Goal: Task Accomplishment & Management: Manage account settings

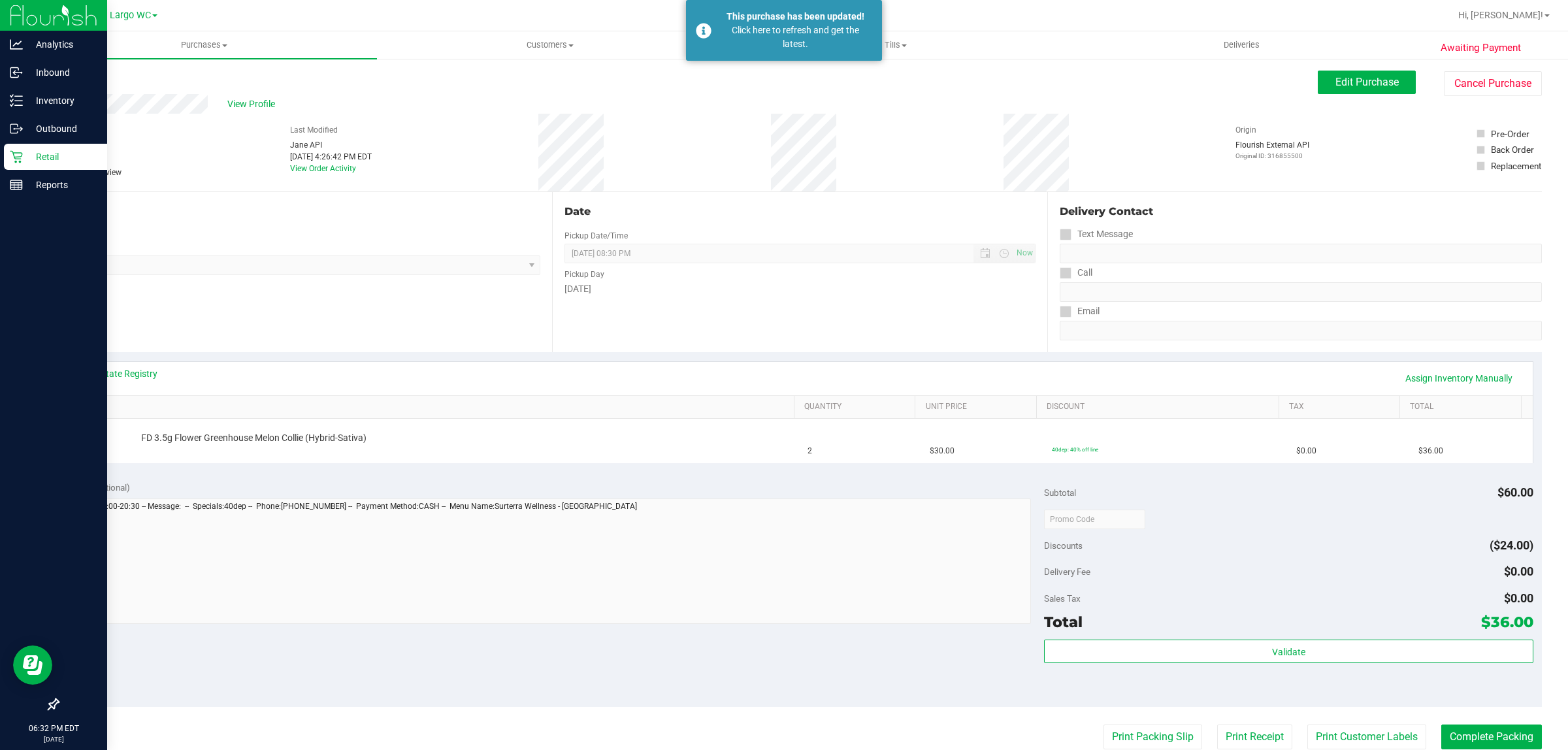
click at [28, 143] on div "Retail" at bounding box center [55, 156] width 103 height 26
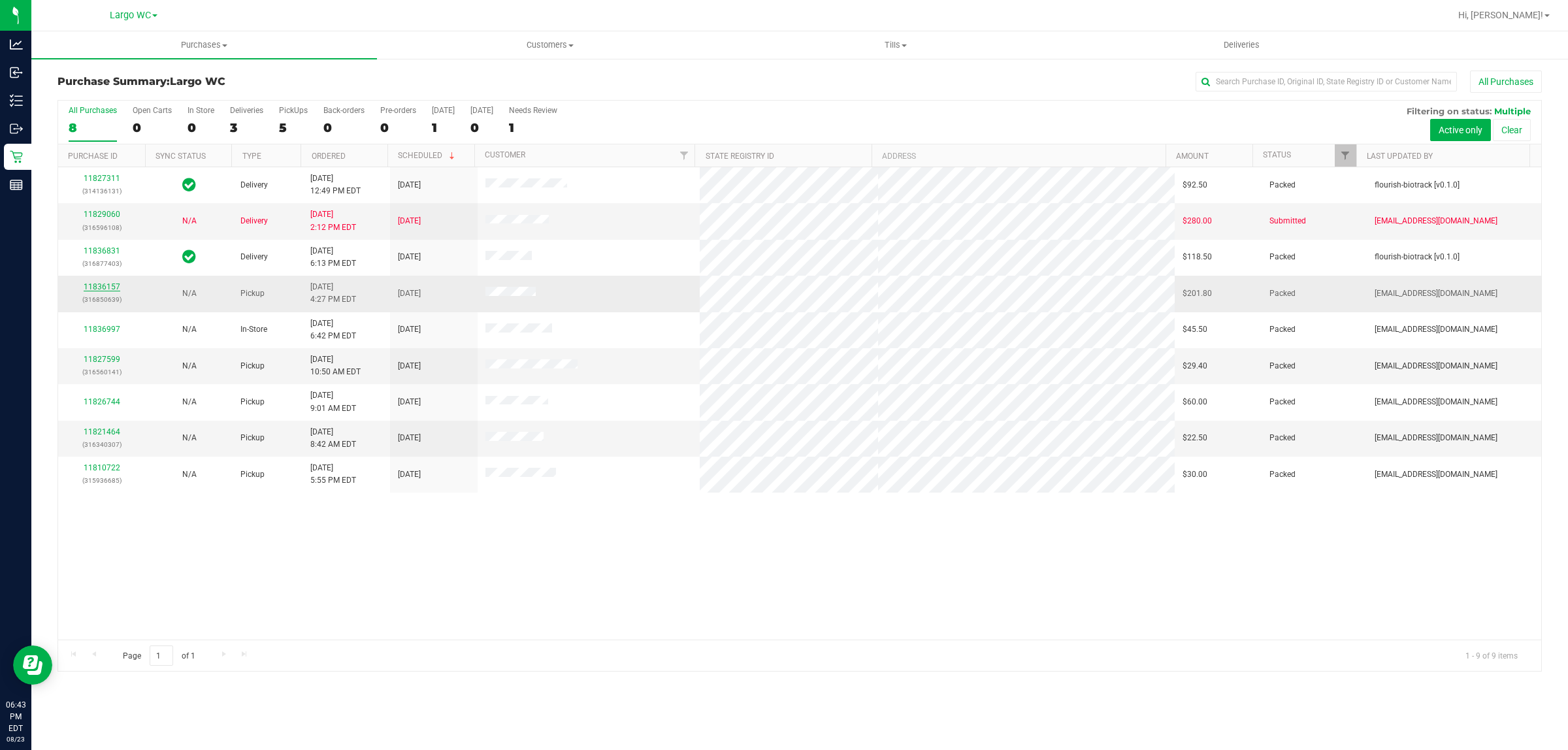
click at [108, 285] on link "11836157" at bounding box center [101, 287] width 37 height 9
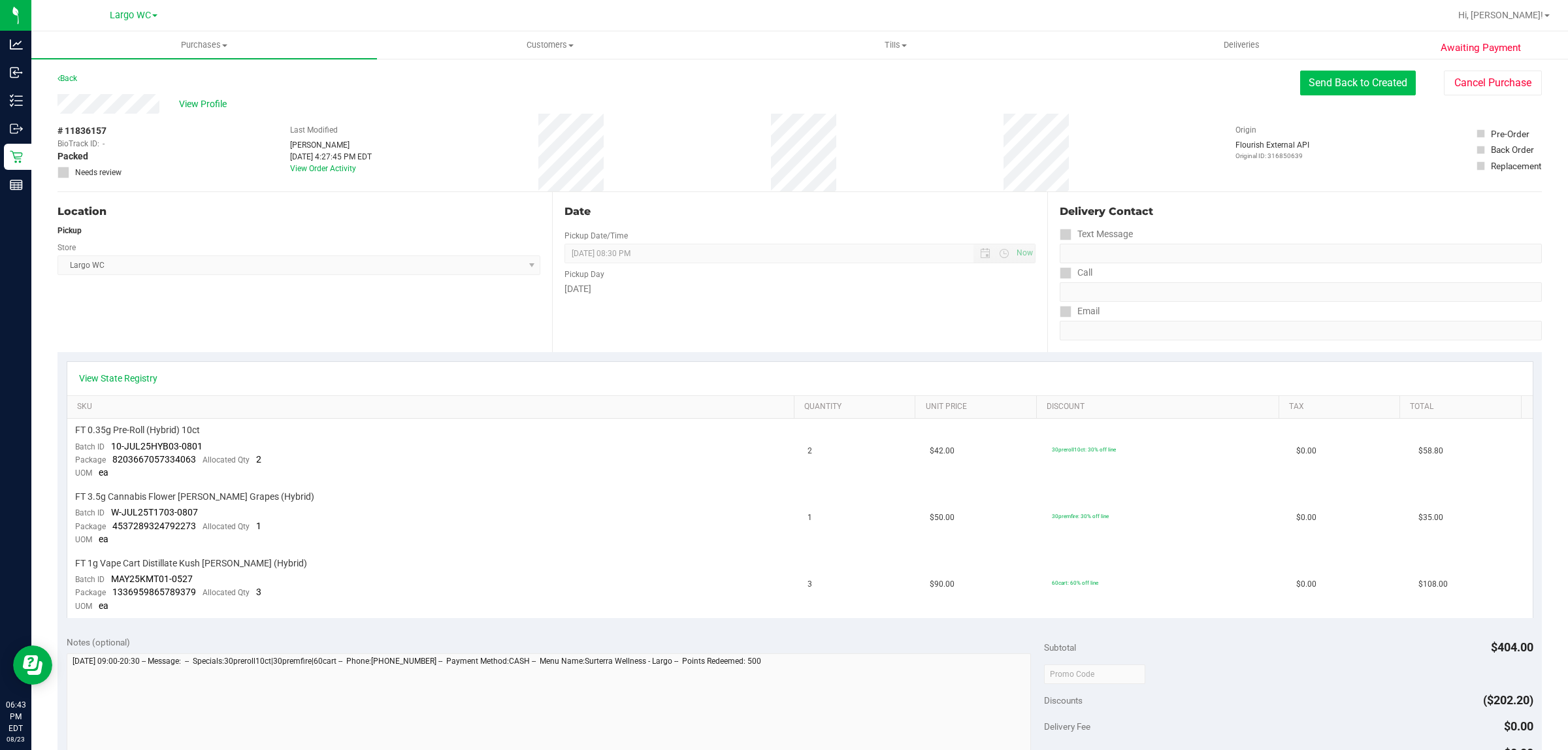
click at [1334, 76] on button "Send Back to Created" at bounding box center [1357, 83] width 116 height 25
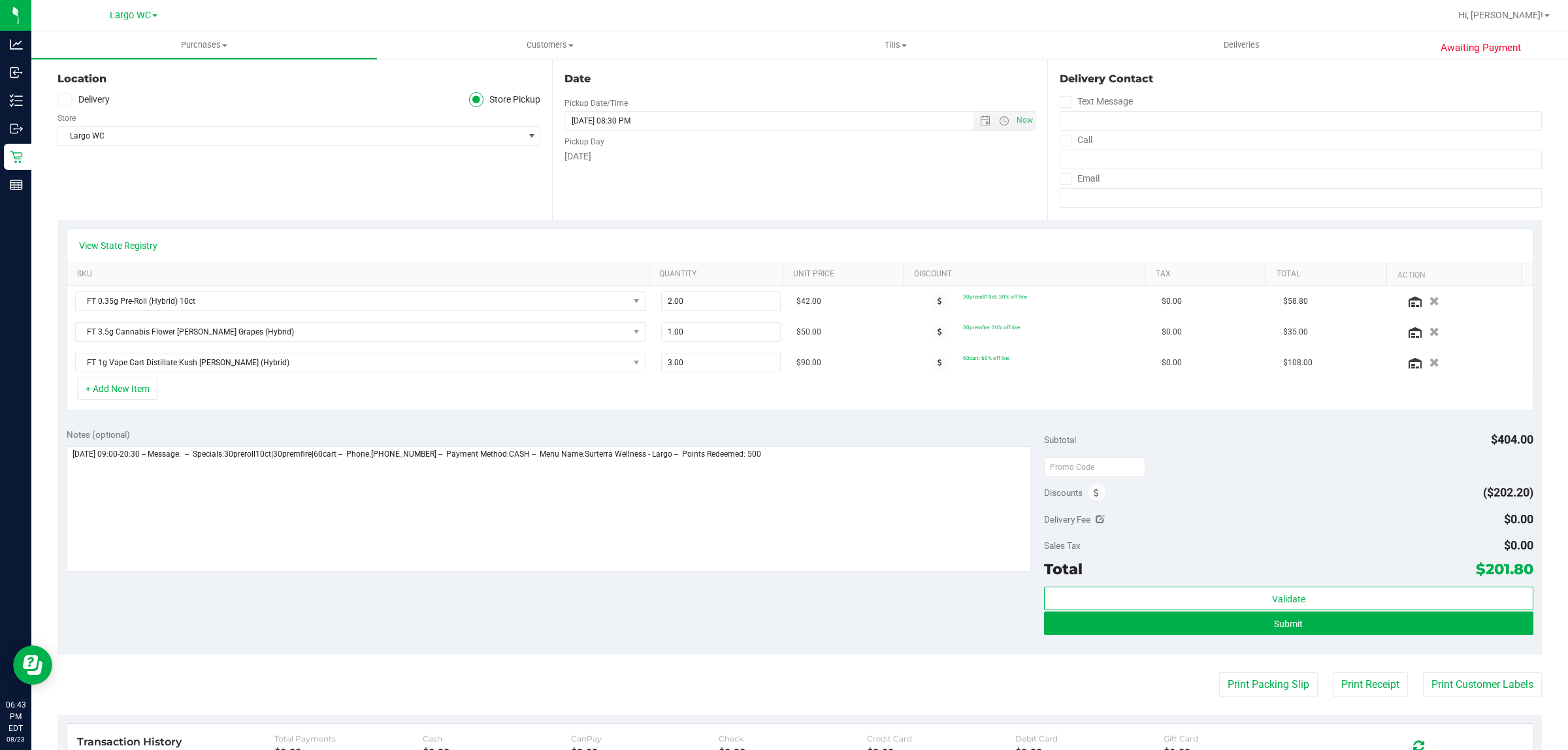
scroll to position [367, 0]
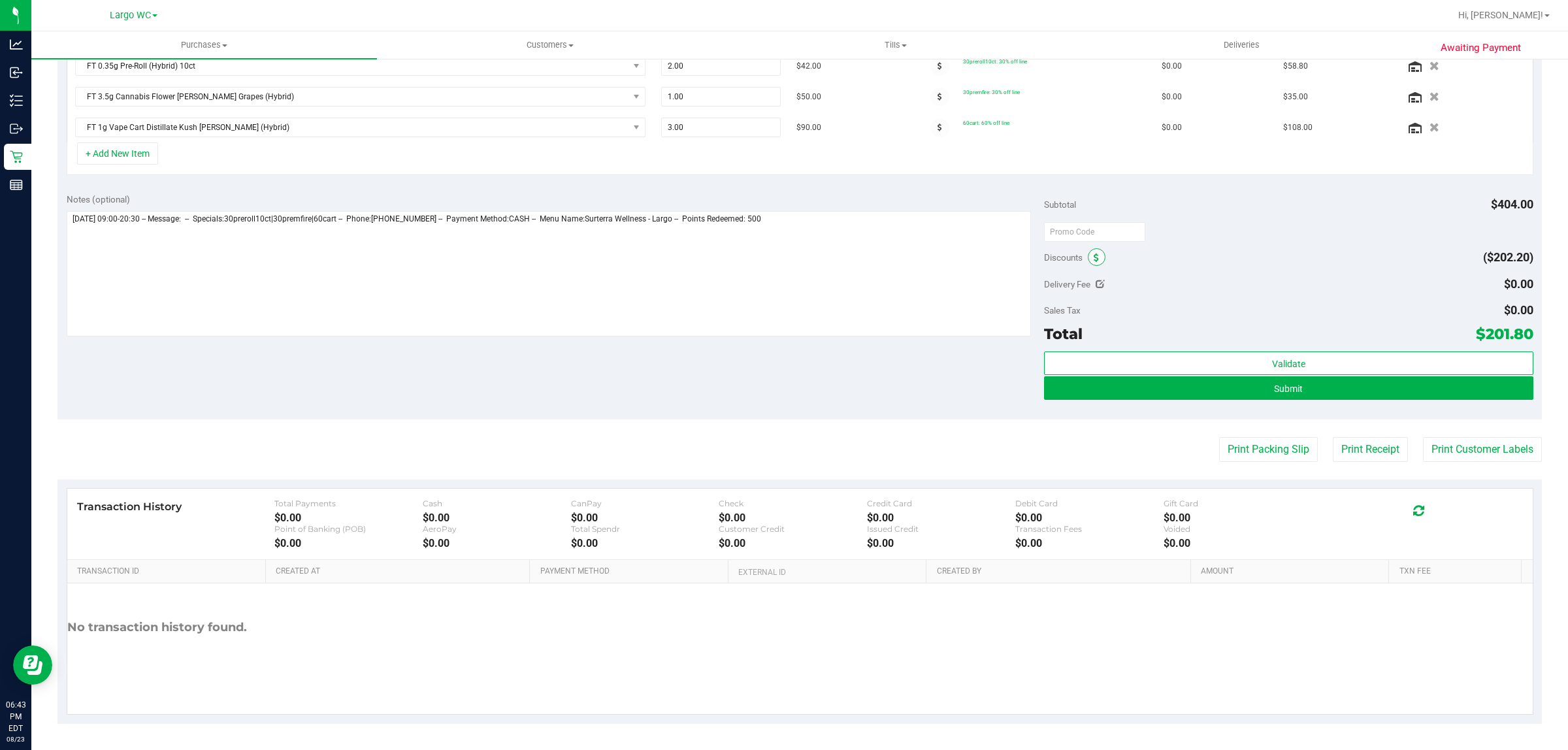
click at [1094, 258] on icon at bounding box center [1096, 258] width 5 height 9
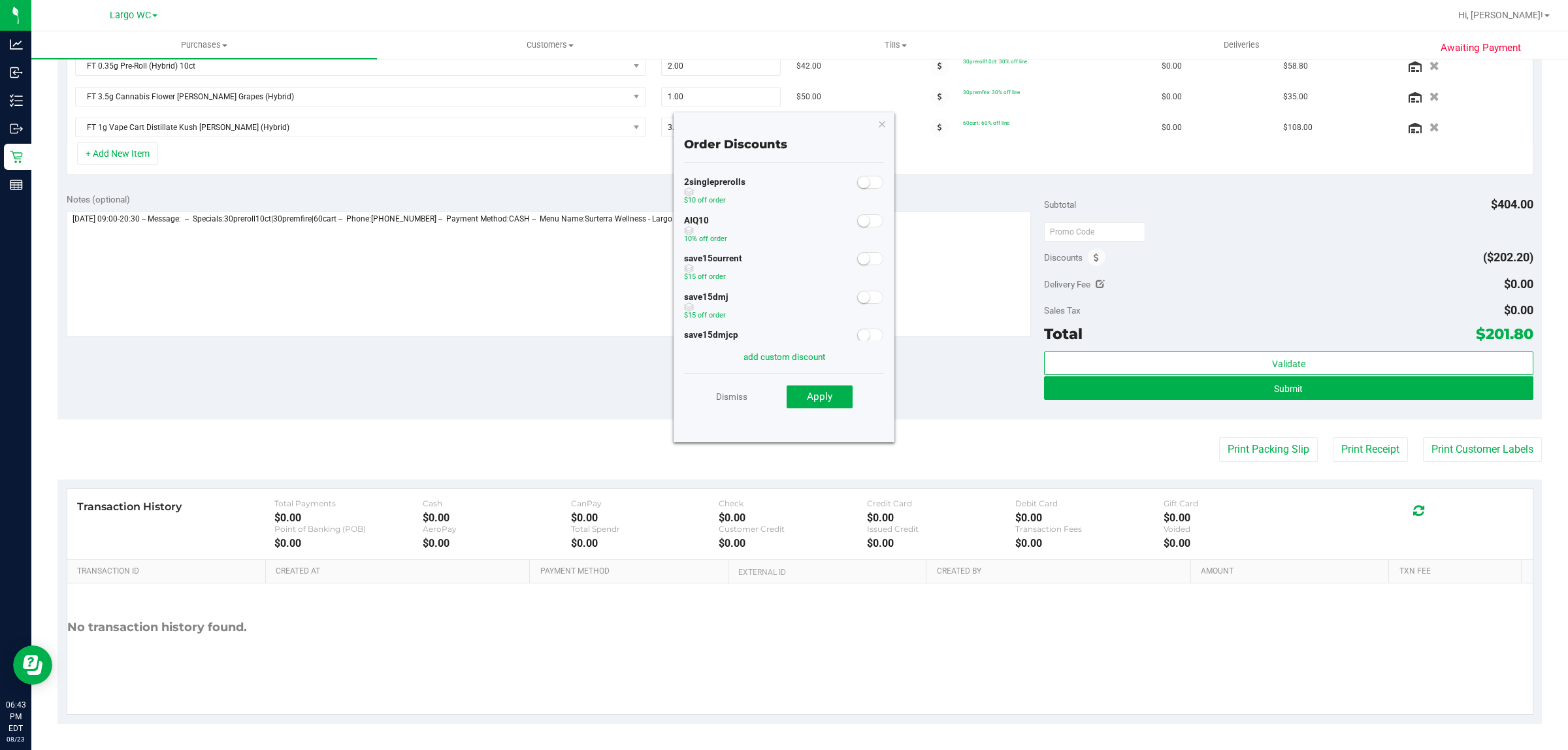
click at [858, 218] on small at bounding box center [863, 220] width 12 height 12
click at [830, 395] on span "Apply" at bounding box center [819, 396] width 25 height 12
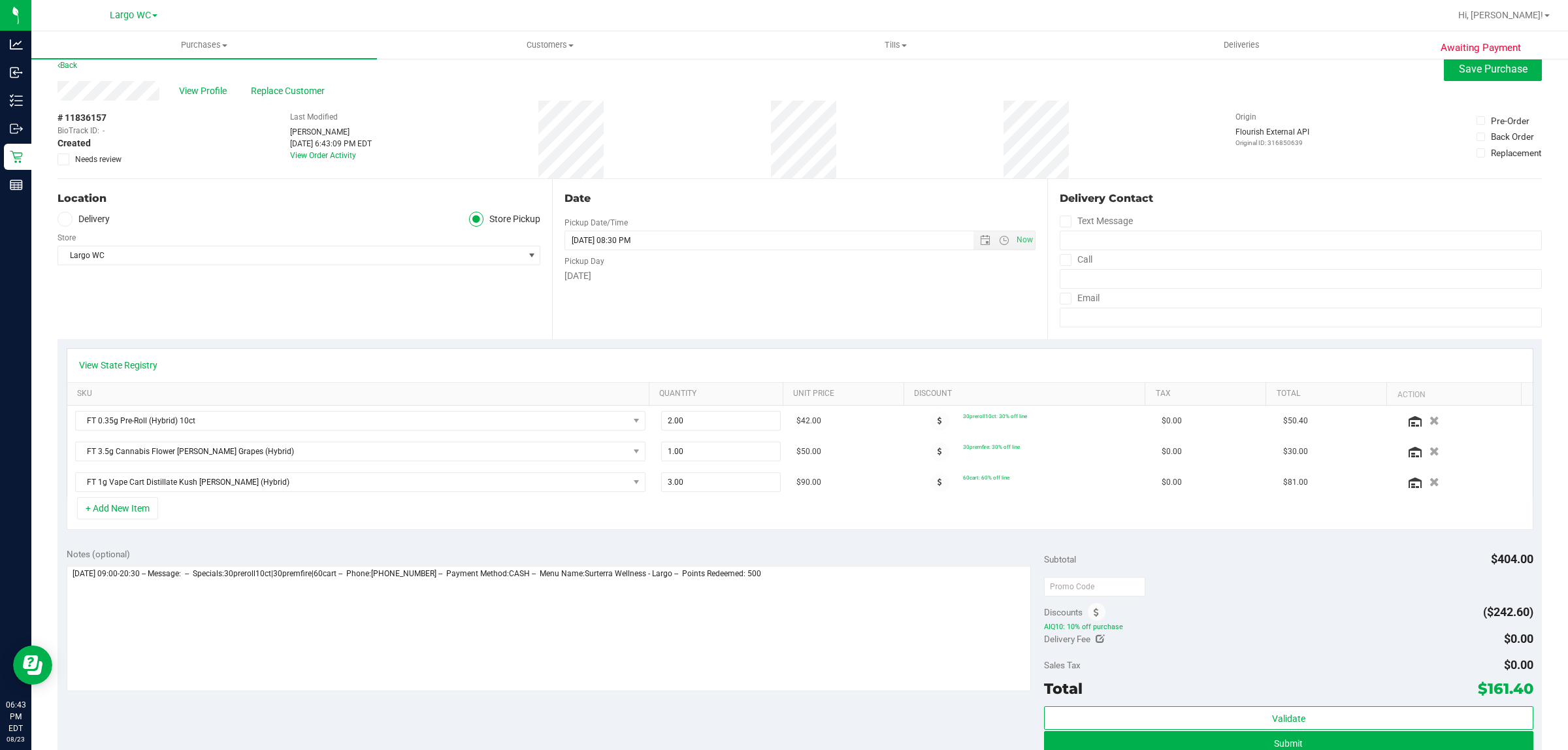
scroll to position [0, 0]
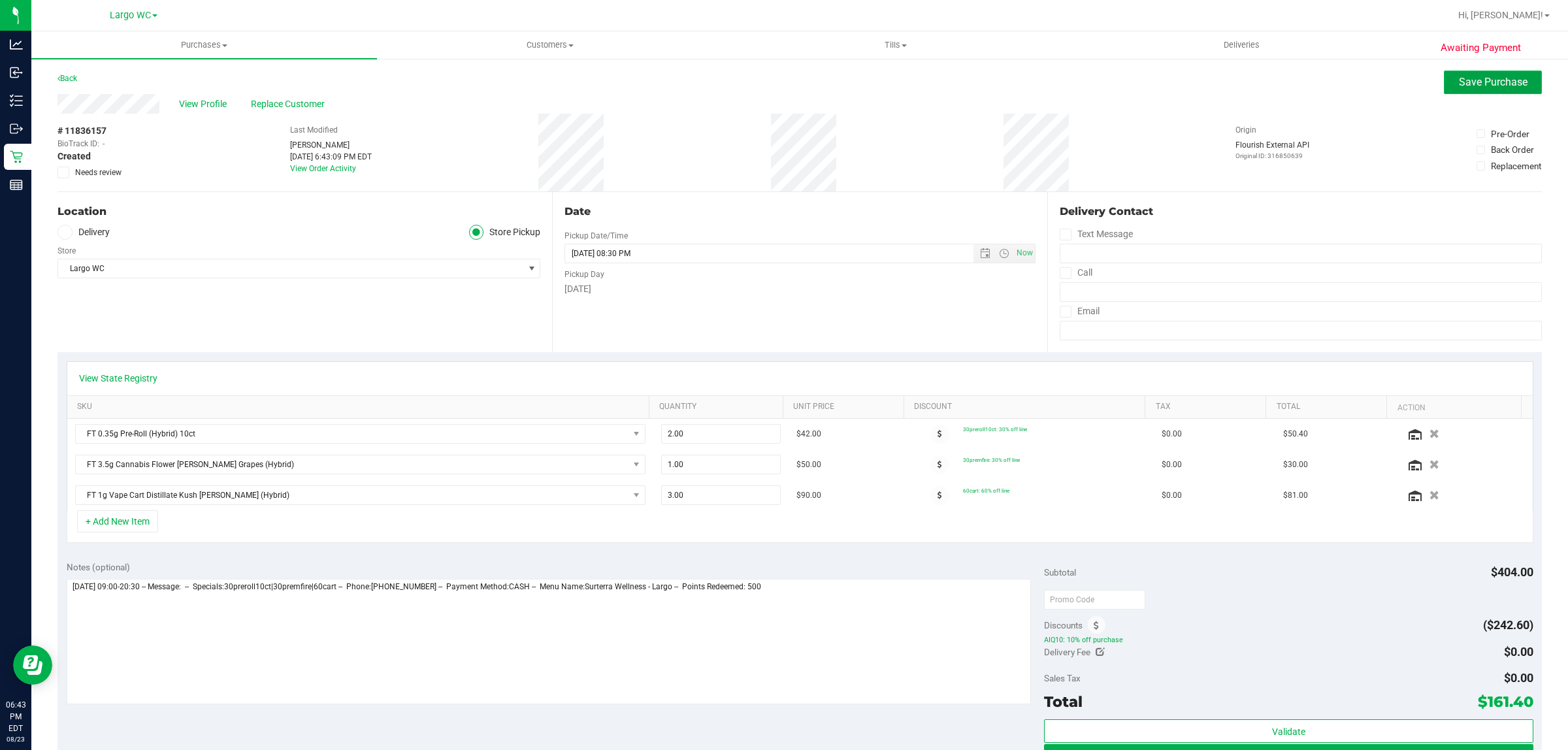
click at [1481, 85] on span "Save Purchase" at bounding box center [1494, 82] width 69 height 13
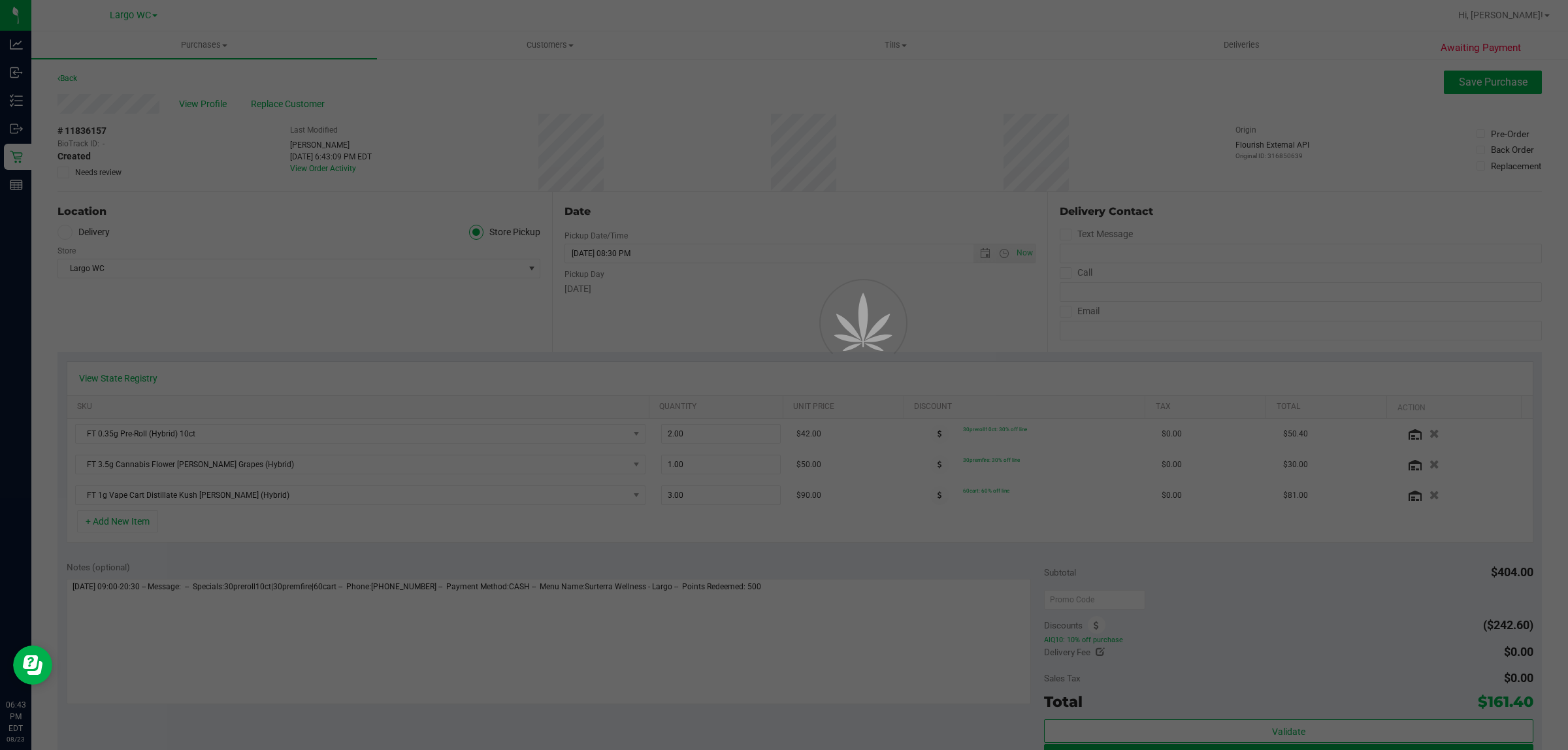
click at [756, 324] on div at bounding box center [784, 375] width 1568 height 750
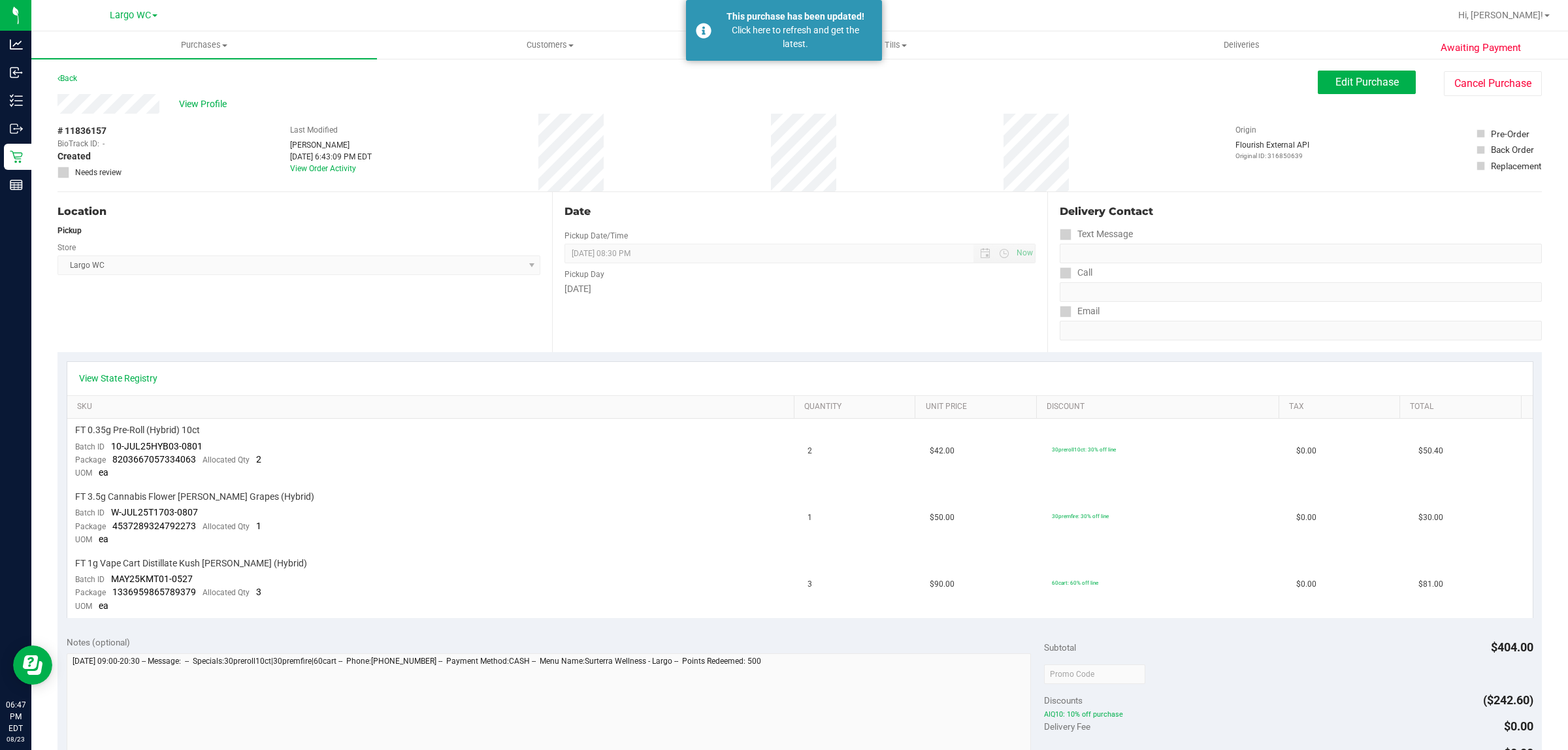
click at [762, 320] on div "Date Pickup Date/Time 08/23/2025 Now 08/23/2025 08:30 PM Now Pickup Day Saturday" at bounding box center [800, 272] width 495 height 160
click at [316, 139] on div "Raymond Barcomb" at bounding box center [331, 144] width 82 height 12
click at [360, 203] on div "Location Pickup Store Largo WC Select Store Bonita Springs WC Boynton Beach WC …" at bounding box center [305, 272] width 495 height 160
click at [782, 208] on div "Date" at bounding box center [800, 211] width 471 height 15
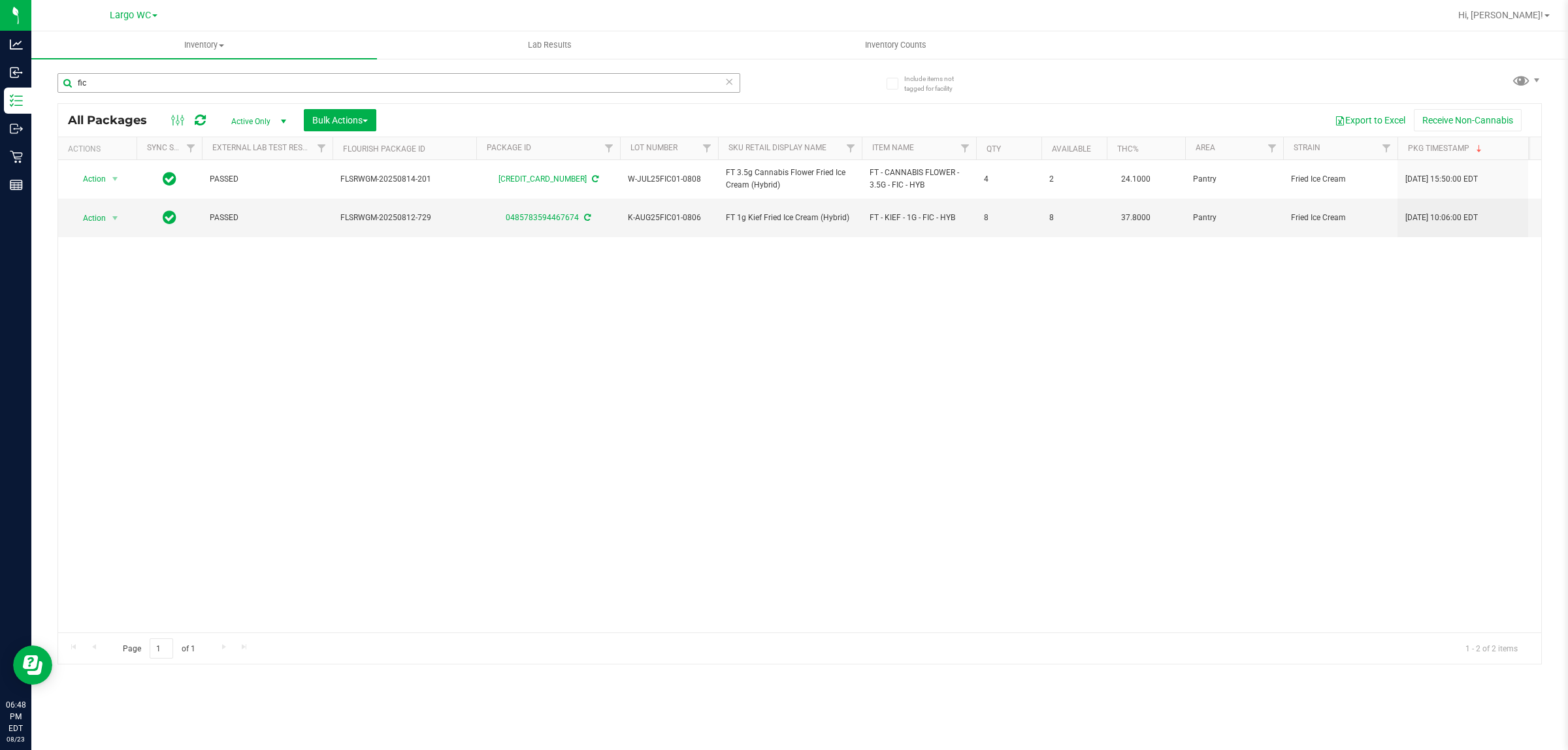
click at [360, 76] on input "fic" at bounding box center [399, 83] width 683 height 20
click at [360, 73] on input "fic" at bounding box center [399, 83] width 683 height 20
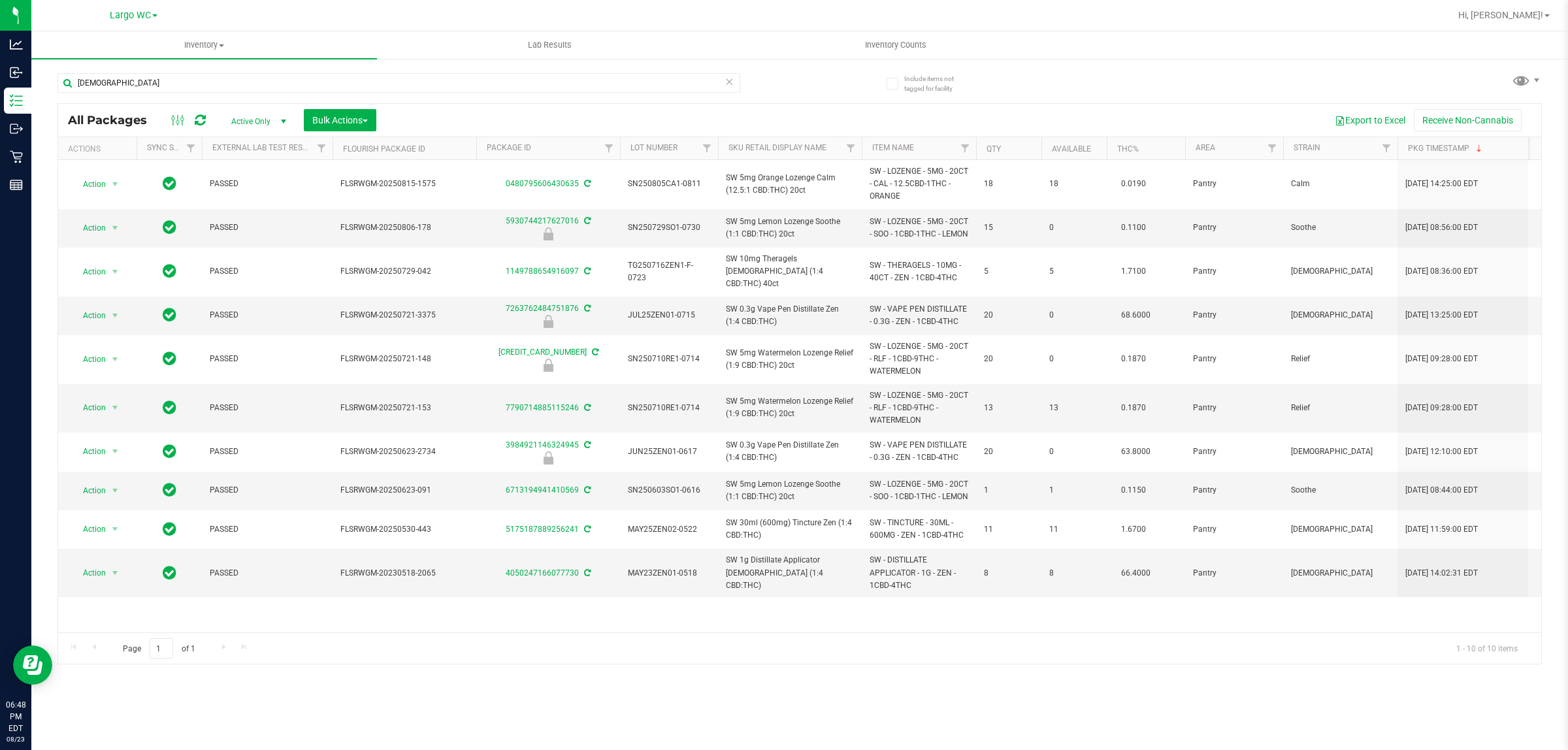
type input "[DEMOGRAPHIC_DATA]"
